Goal: Task Accomplishment & Management: Use online tool/utility

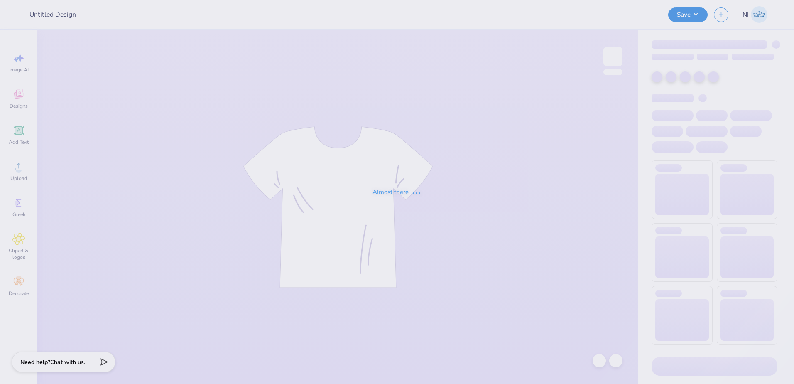
type input "Training: Merch for AKPsi"
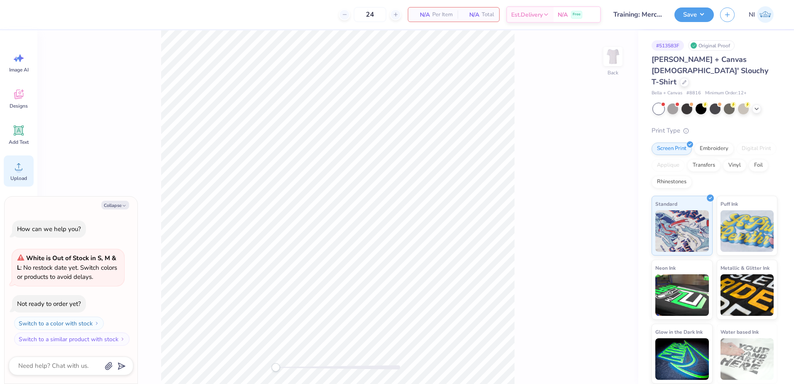
click at [17, 161] on icon at bounding box center [18, 166] width 12 height 12
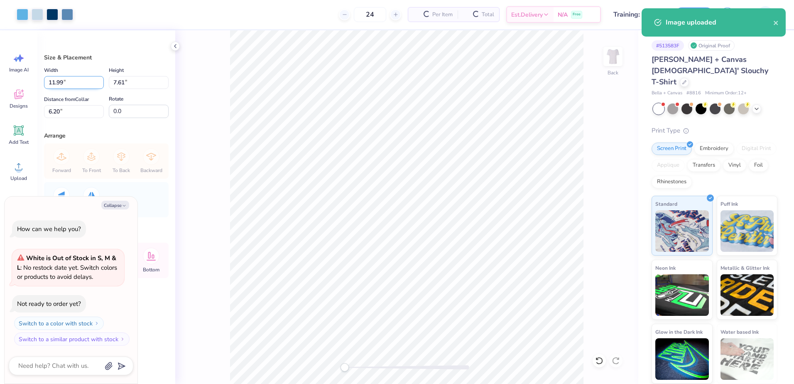
type textarea "x"
click at [62, 82] on input "11.99" at bounding box center [74, 82] width 60 height 13
drag, startPoint x: 64, startPoint y: 83, endPoint x: 41, endPoint y: 82, distance: 22.4
click at [41, 82] on div "Size & Placement Width 11.99 11.99 " Height 7.61 7.61 " Distance from Collar 6.…" at bounding box center [106, 206] width 138 height 353
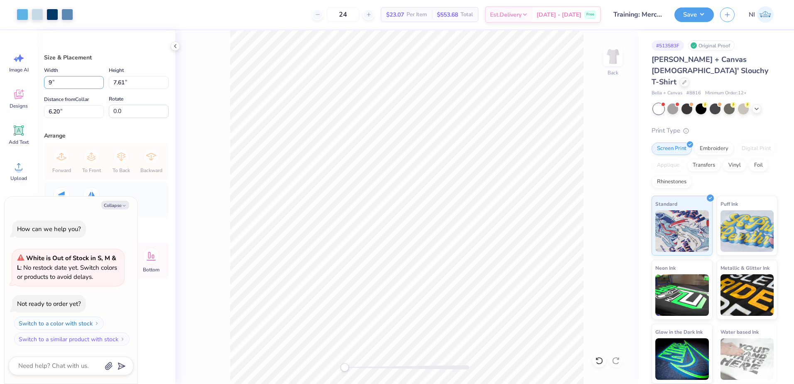
type input "9"
type textarea "x"
type input "9.00"
type input "5.71"
type input "7.15"
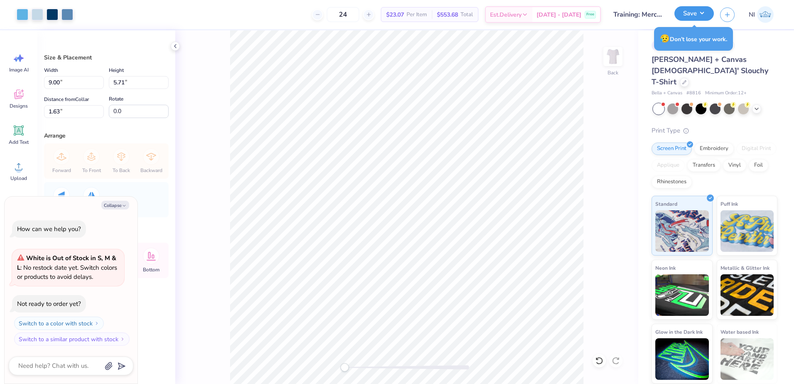
drag, startPoint x: 704, startPoint y: 10, endPoint x: 707, endPoint y: 14, distance: 4.6
click at [704, 10] on button "Save" at bounding box center [693, 13] width 39 height 15
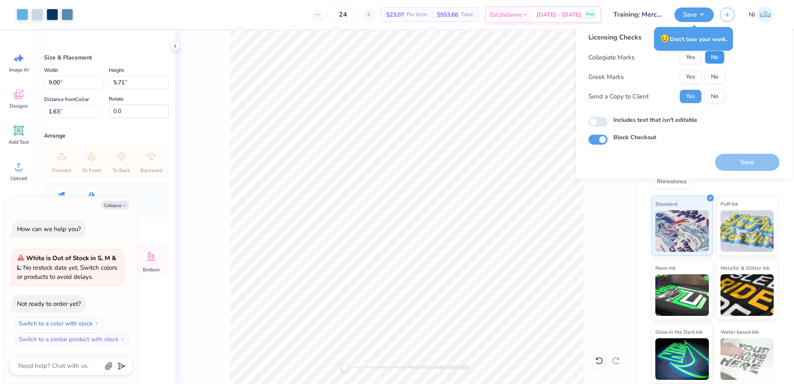
click at [717, 60] on button "No" at bounding box center [714, 57] width 20 height 13
click at [717, 77] on button "No" at bounding box center [714, 76] width 20 height 13
click at [720, 99] on button "No" at bounding box center [714, 96] width 20 height 13
click at [748, 161] on button "Save" at bounding box center [747, 162] width 64 height 17
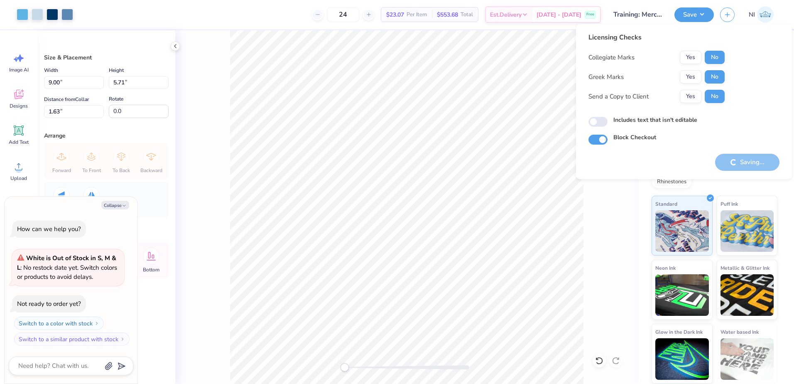
type textarea "x"
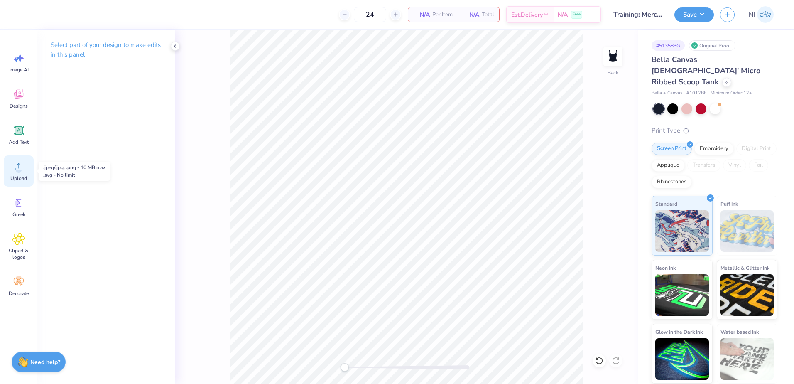
drag, startPoint x: 15, startPoint y: 172, endPoint x: 21, endPoint y: 175, distance: 6.3
click at [15, 172] on icon at bounding box center [18, 166] width 12 height 12
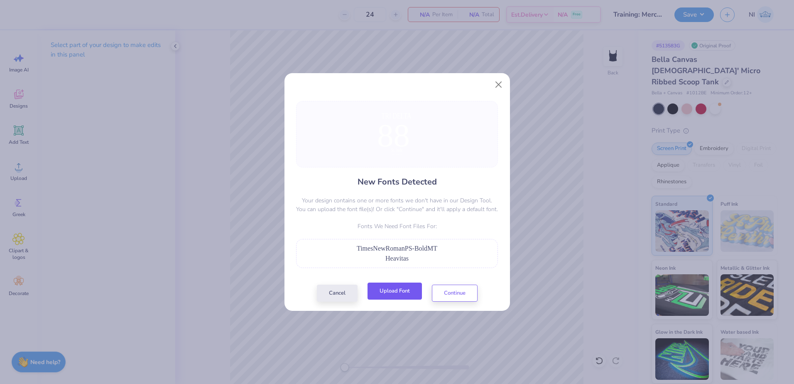
click at [408, 290] on button "Upload Font" at bounding box center [394, 290] width 54 height 17
drag, startPoint x: 440, startPoint y: 250, endPoint x: 352, endPoint y: 245, distance: 89.0
click at [352, 245] on div "TimesNewRomanPS-BoldMT" at bounding box center [397, 248] width 193 height 10
copy span "TimesNewRomanPS-BoldMT"
click at [403, 296] on button "Upload Font" at bounding box center [394, 290] width 54 height 17
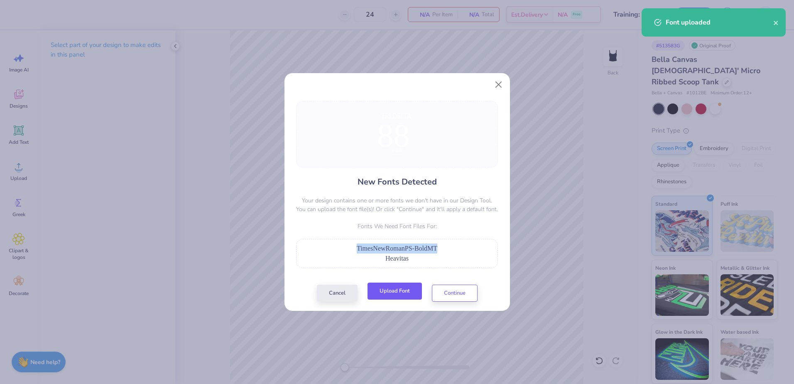
click at [400, 291] on button "Upload Font" at bounding box center [394, 290] width 54 height 17
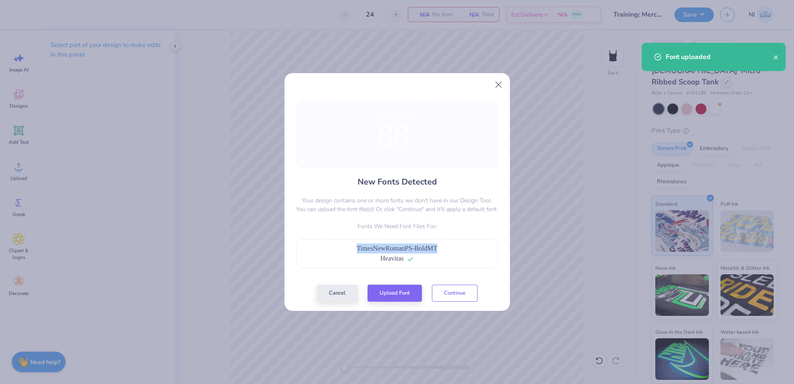
click at [452, 291] on button "Continue" at bounding box center [455, 292] width 46 height 17
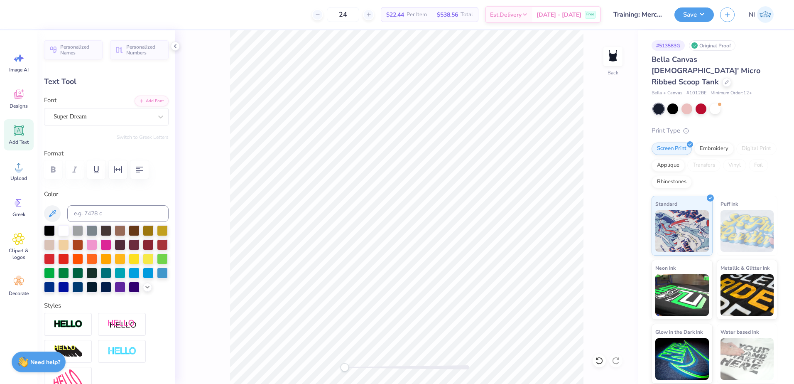
scroll to position [7, 2]
click at [158, 116] on icon at bounding box center [160, 116] width 5 height 3
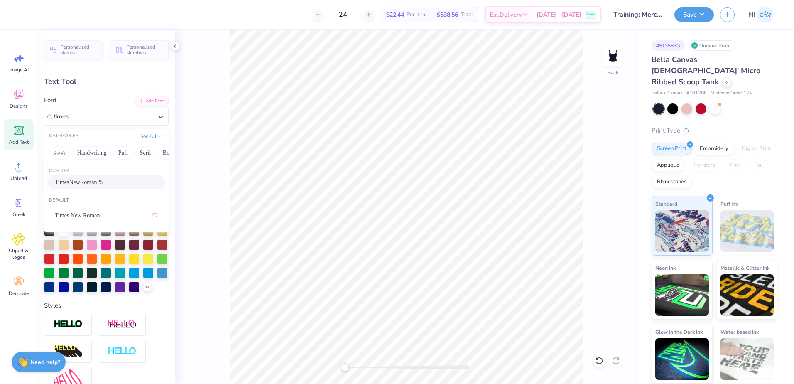
click at [121, 185] on div "TimesNewRomanPS" at bounding box center [106, 182] width 103 height 9
type input "times"
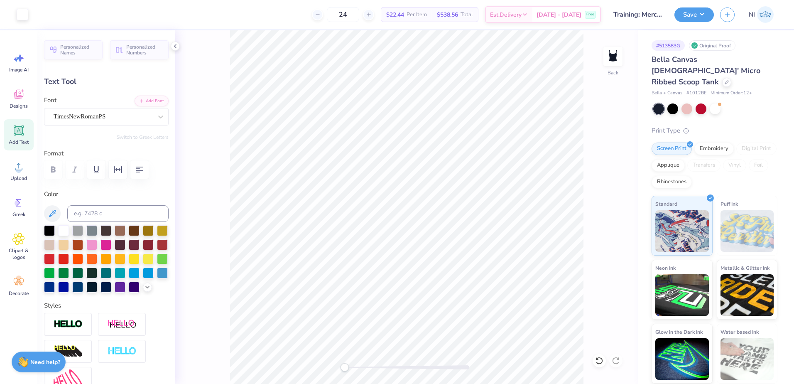
type input "7.63"
type input "1.21"
type input "0.75"
type input "8.97"
type input "5.74"
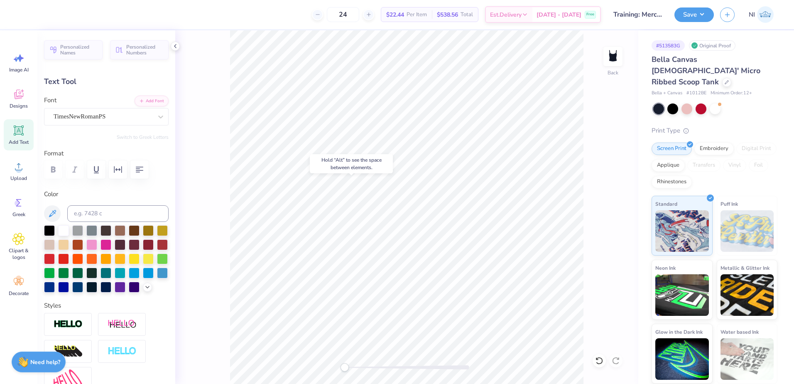
type input "2.70"
type input "1.87"
type input "0.35"
type input "10.06"
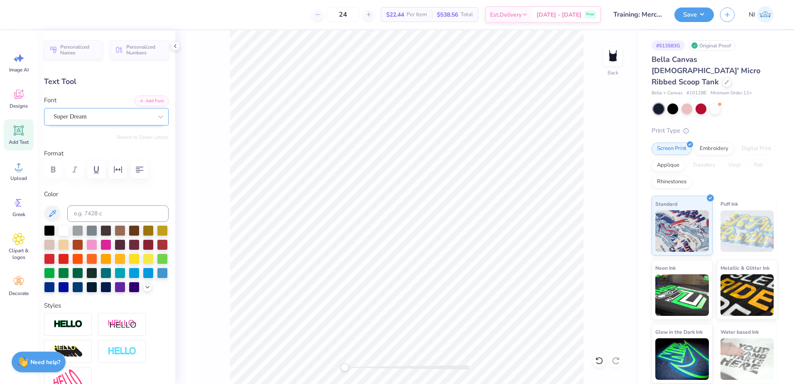
click at [136, 117] on div "Super Dream" at bounding box center [103, 116] width 100 height 13
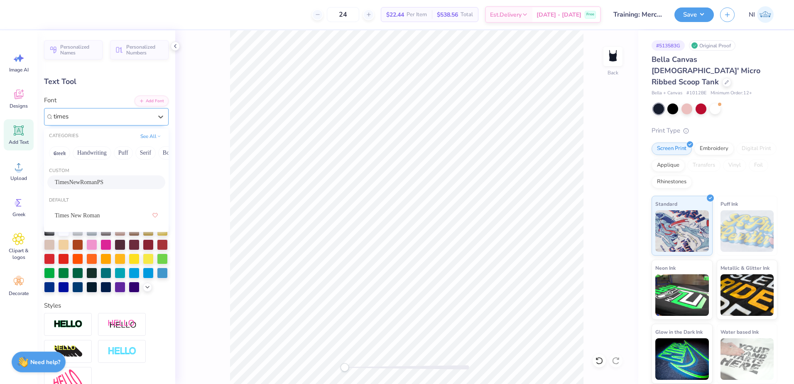
type input "times"
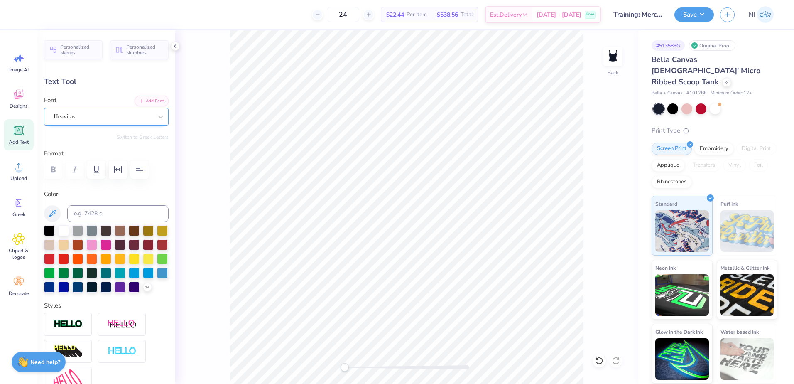
type input "8.97"
type input "5.74"
type input "2.63"
type input "2.09"
type input "0.94"
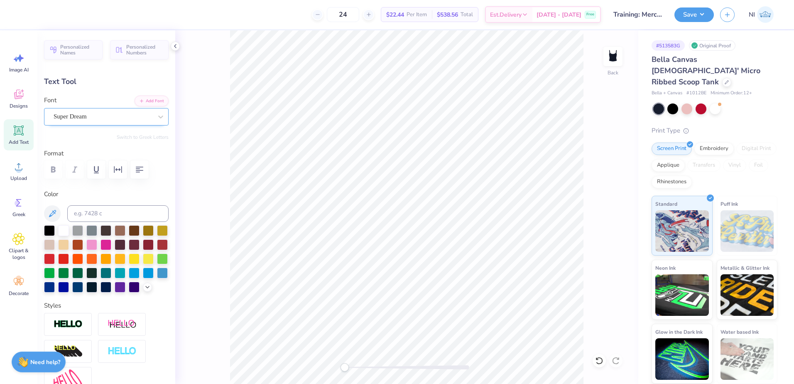
type input "8.70"
click at [157, 119] on icon at bounding box center [161, 116] width 8 height 8
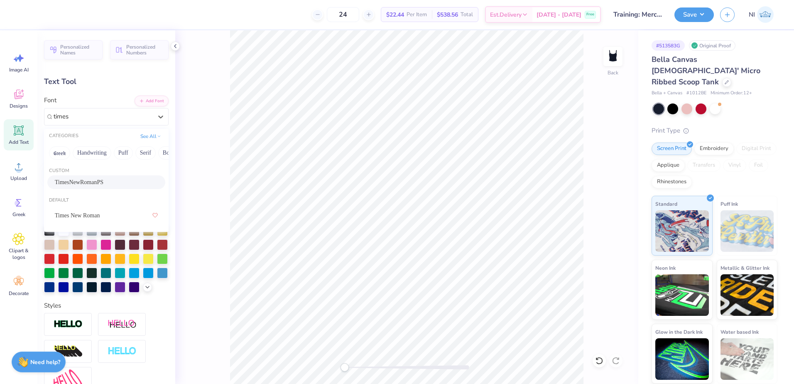
click at [122, 180] on div "TimesNewRomanPS" at bounding box center [106, 182] width 103 height 9
type input "times"
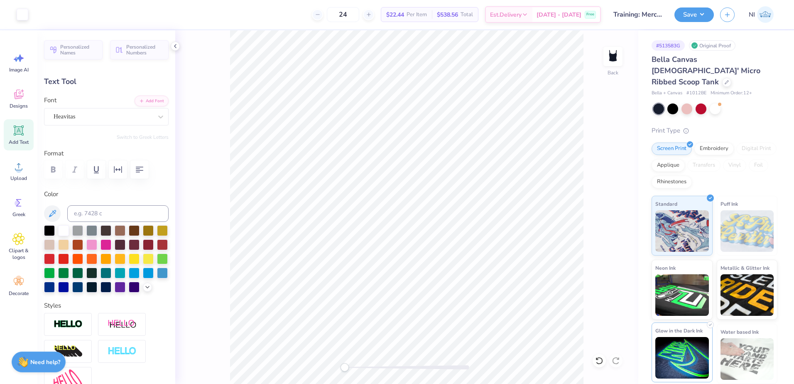
type input "8.97"
type input "5.74"
type input "0.79"
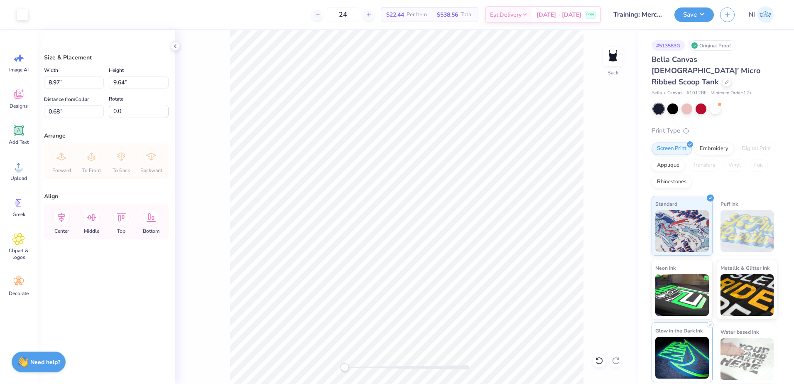
type input "0.50"
click at [61, 83] on input "8.97" at bounding box center [74, 82] width 60 height 13
type input "8"
type input "7.00"
type input "7.53"
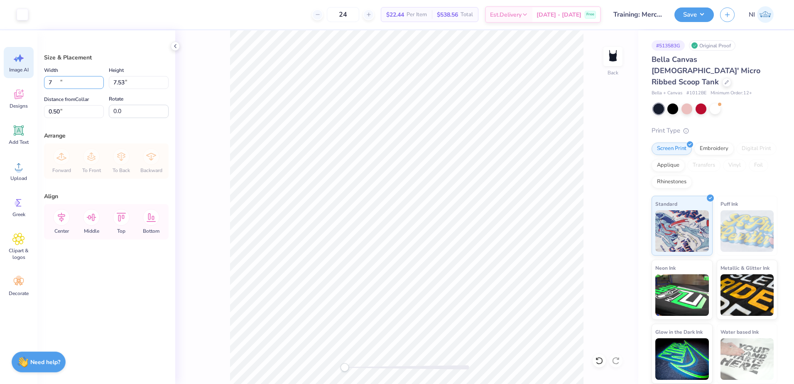
type input "1.56"
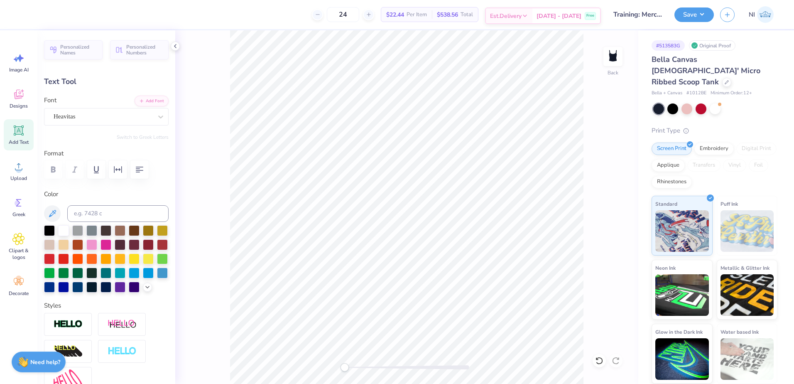
type input "5.96"
type input "0.95"
type input "1.56"
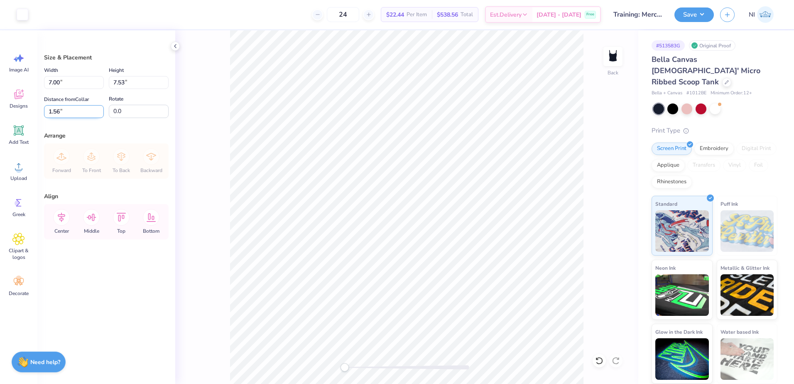
click at [76, 110] on input "1.56" at bounding box center [74, 111] width 60 height 13
type input "1.50"
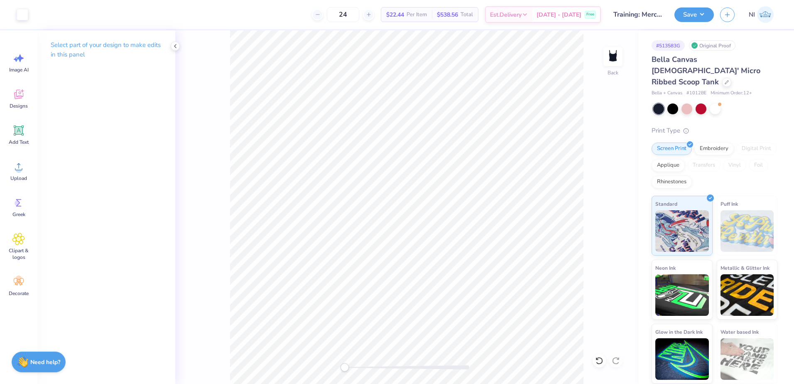
drag, startPoint x: 704, startPoint y: 12, endPoint x: 707, endPoint y: 21, distance: 9.6
click at [704, 11] on button "Save" at bounding box center [693, 14] width 39 height 15
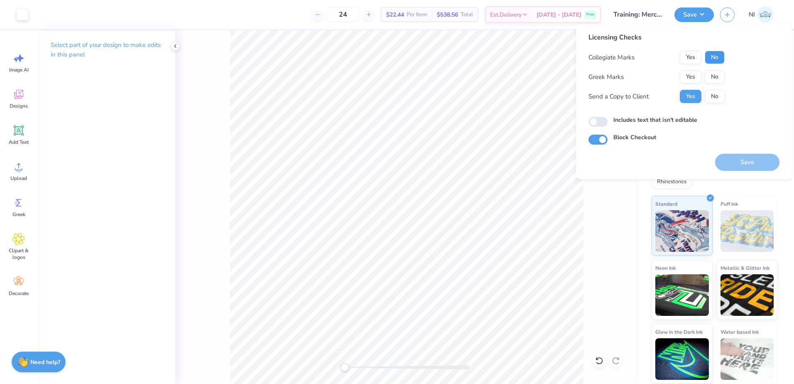
click at [714, 55] on button "No" at bounding box center [714, 57] width 20 height 13
click at [715, 75] on button "No" at bounding box center [714, 76] width 20 height 13
click at [718, 93] on button "No" at bounding box center [714, 96] width 20 height 13
click at [749, 158] on button "Save" at bounding box center [747, 162] width 64 height 17
